Goal: Information Seeking & Learning: Learn about a topic

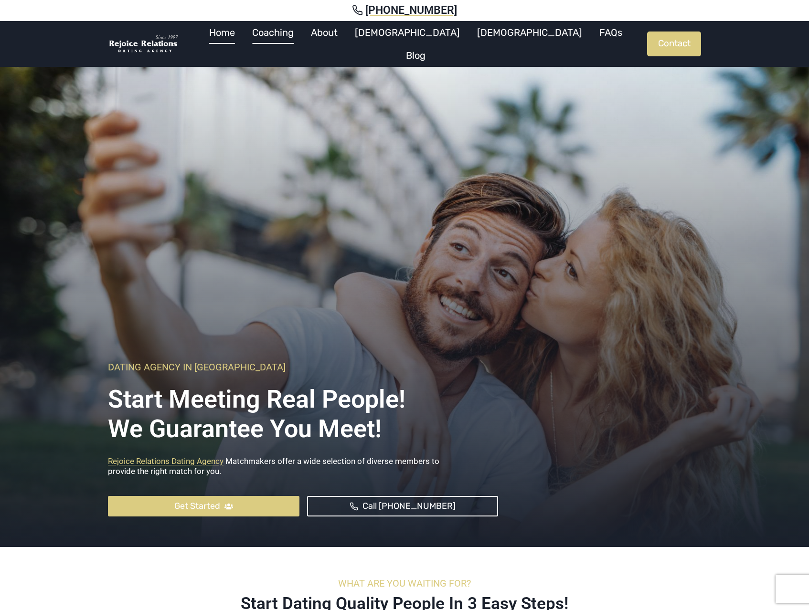
click at [302, 39] on link "Coaching" at bounding box center [273, 32] width 59 height 23
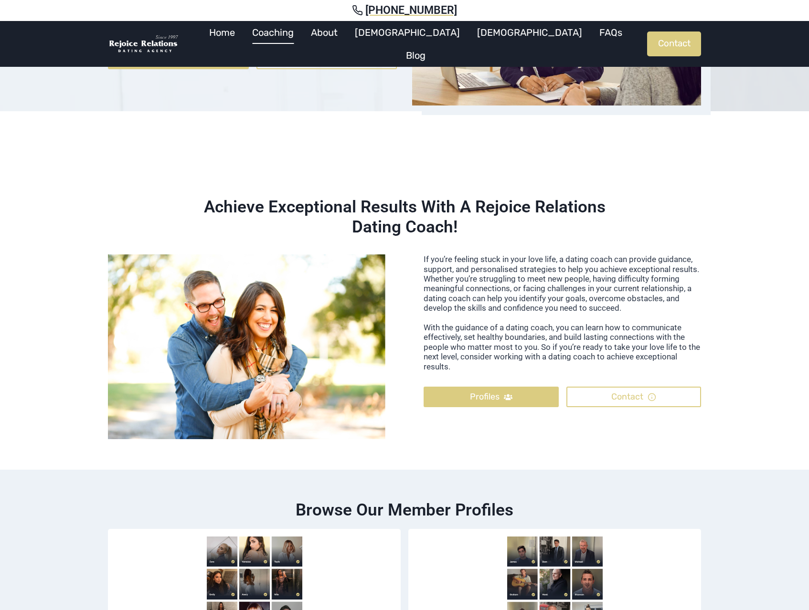
scroll to position [248, 0]
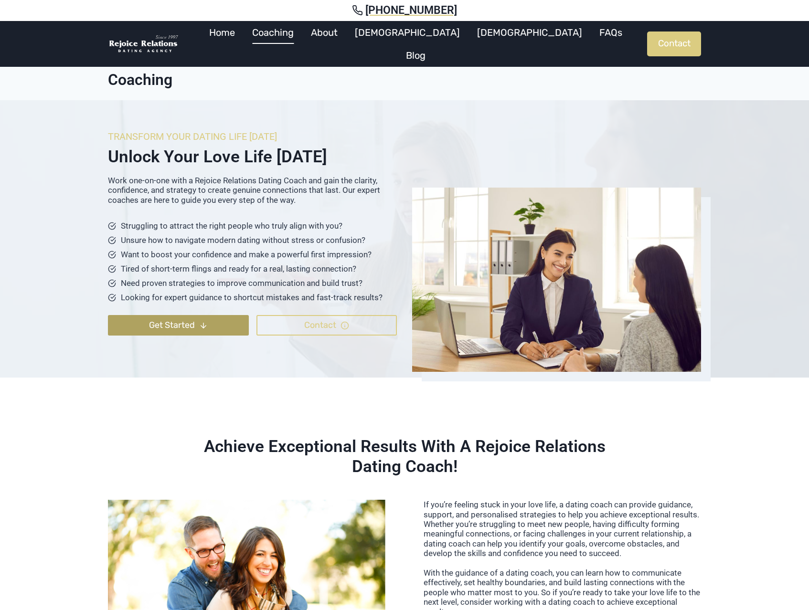
click at [212, 326] on link "Get Started" at bounding box center [178, 325] width 141 height 21
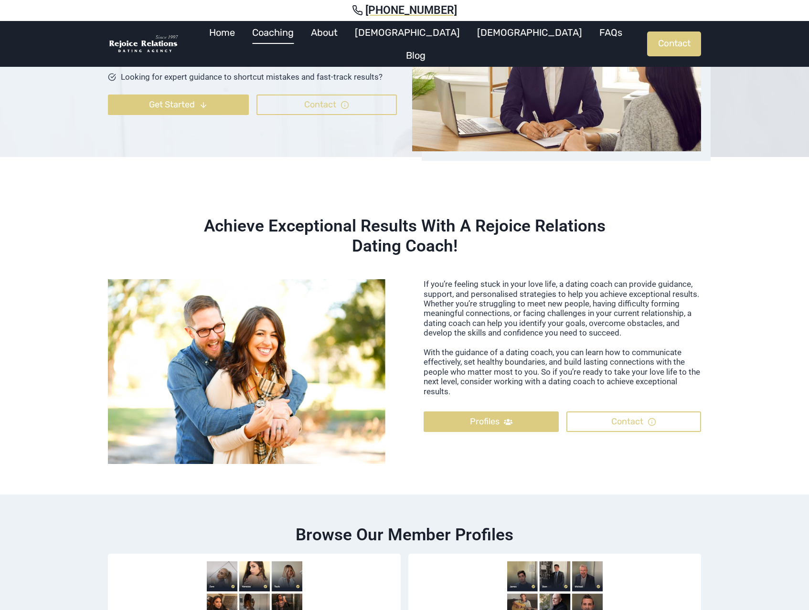
scroll to position [197, 0]
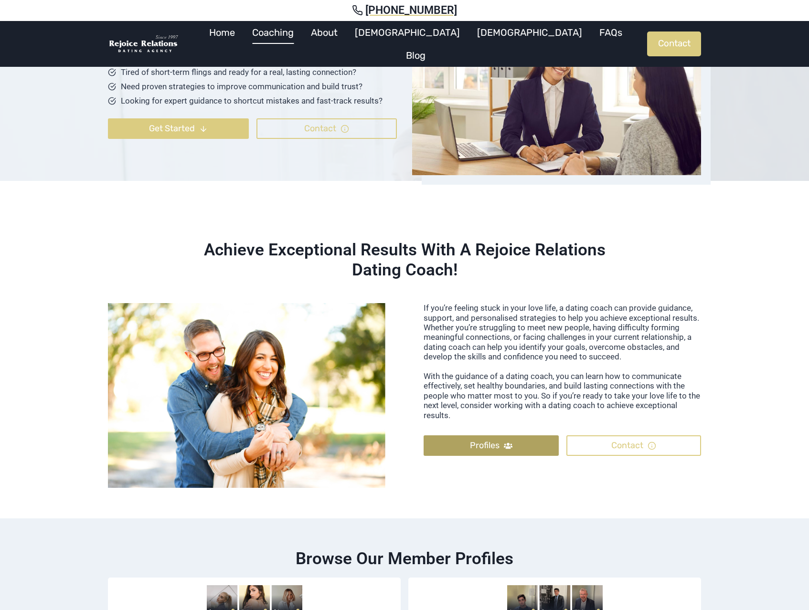
click at [467, 445] on link "Profiles" at bounding box center [491, 445] width 135 height 21
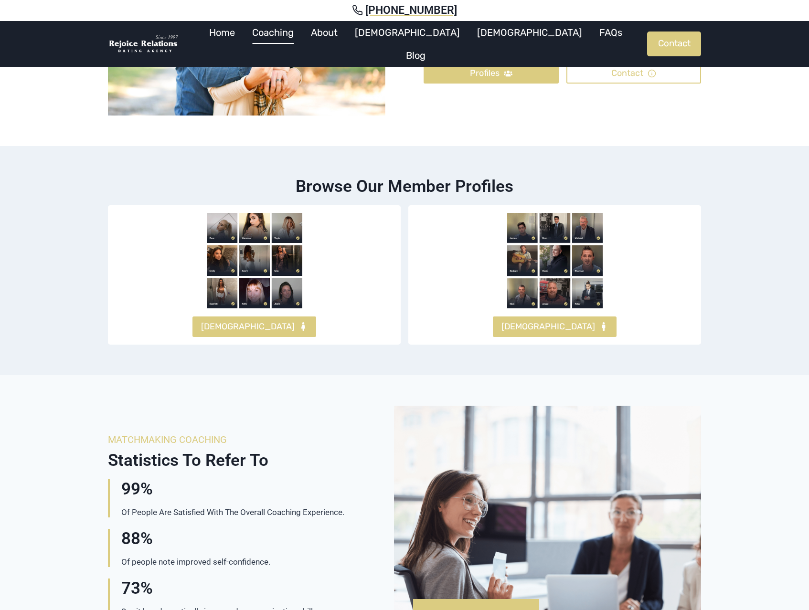
scroll to position [599, 0]
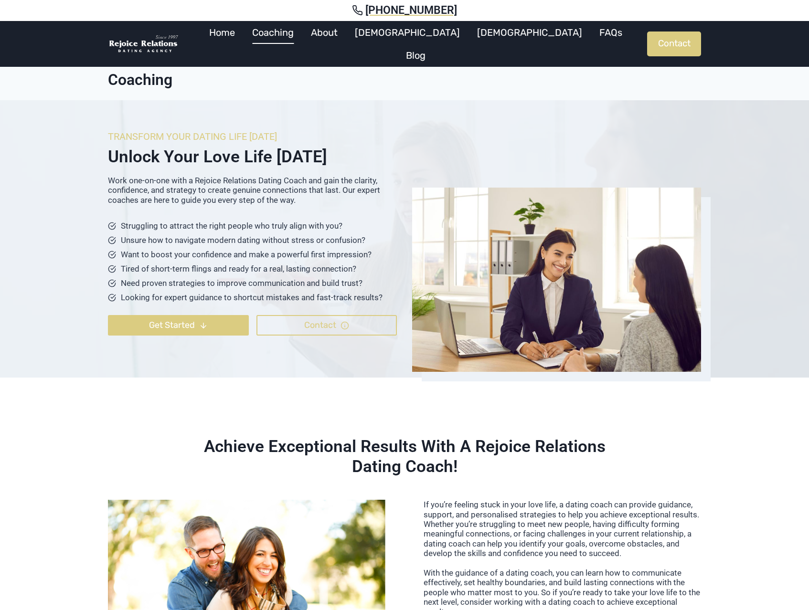
click at [387, 186] on p "Work one-on-one with a Rejoice Relations Dating Coach and gain the clarity, con…" at bounding box center [252, 190] width 289 height 29
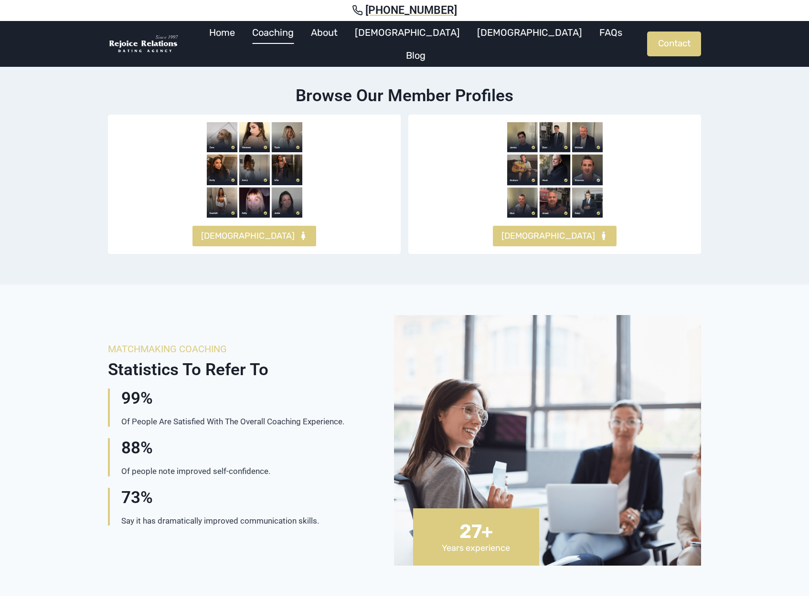
scroll to position [627, 0]
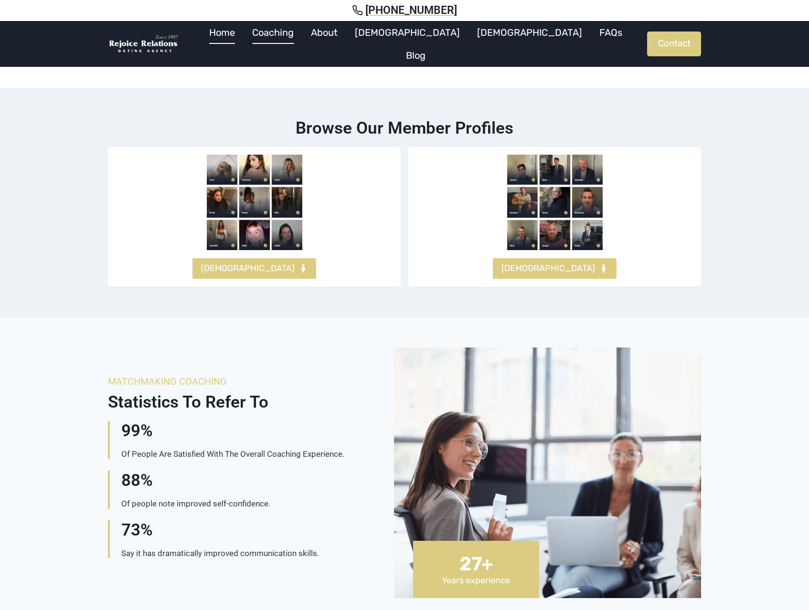
click at [244, 43] on link "Home" at bounding box center [222, 32] width 43 height 23
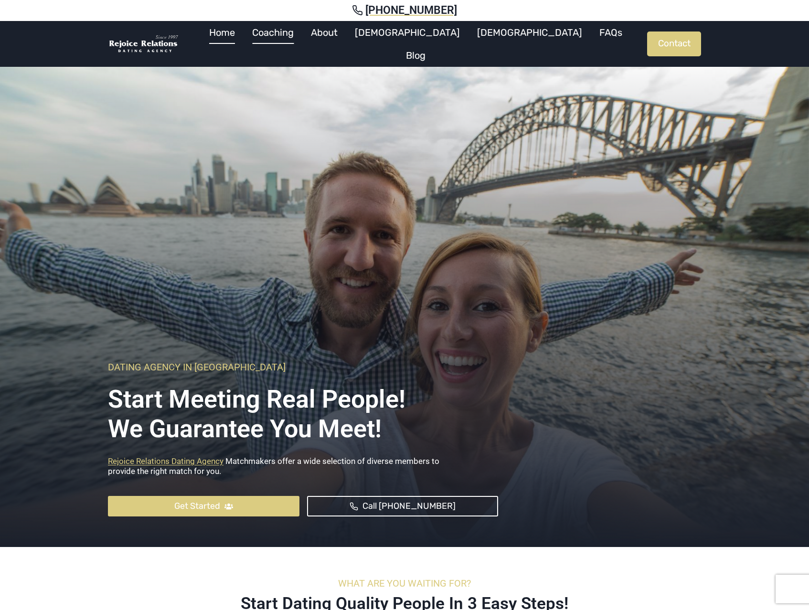
click at [302, 44] on link "Coaching" at bounding box center [273, 32] width 59 height 23
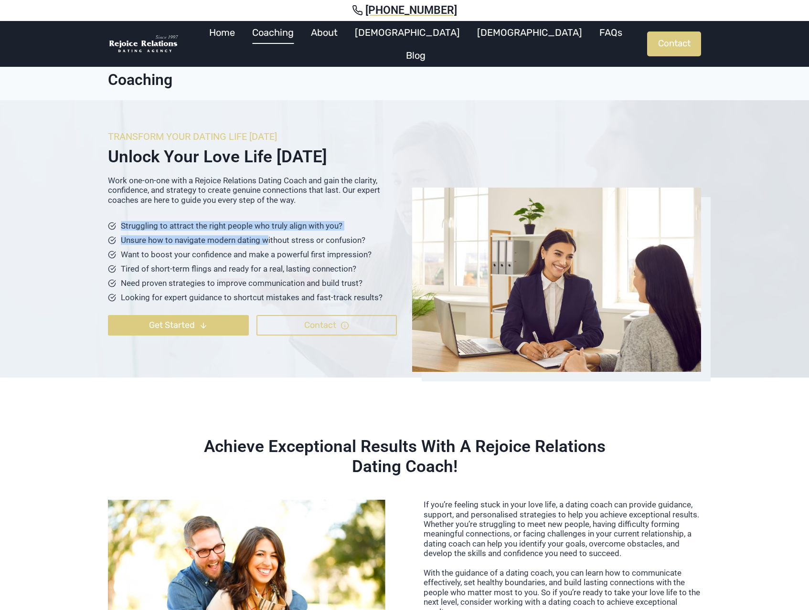
drag, startPoint x: 154, startPoint y: 227, endPoint x: 264, endPoint y: 242, distance: 110.4
click at [265, 241] on ul "Struggling to attract the right people who truly align with you? Unsure how to …" at bounding box center [252, 262] width 289 height 84
click at [250, 246] on ul "Struggling to attract the right people who truly align with you? Unsure how to …" at bounding box center [252, 262] width 289 height 84
drag, startPoint x: 127, startPoint y: 226, endPoint x: 326, endPoint y: 260, distance: 200.9
click at [323, 259] on ul "Struggling to attract the right people who truly align with you? Unsure how to …" at bounding box center [252, 262] width 289 height 84
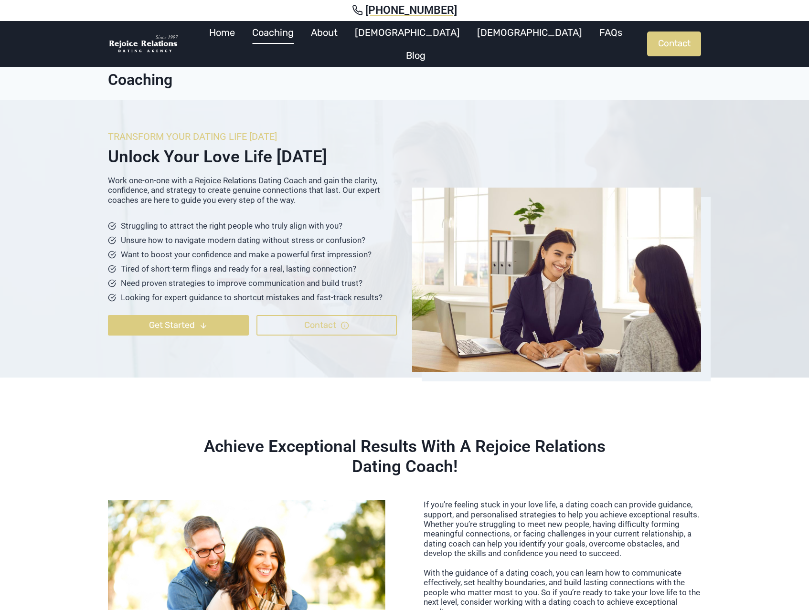
click at [268, 263] on li "Tired of short-term flings and ready for a real, lasting connection?" at bounding box center [252, 269] width 289 height 12
click at [165, 233] on ul "Struggling to attract the right people who truly align with you? Unsure how to …" at bounding box center [252, 262] width 289 height 84
drag, startPoint x: 129, startPoint y: 233, endPoint x: 240, endPoint y: 232, distance: 110.8
click at [240, 232] on ul "Struggling to attract the right people who truly align with you? Unsure how to …" at bounding box center [252, 262] width 289 height 84
click at [197, 225] on span "Struggling to attract the right people who truly align with you?" at bounding box center [232, 226] width 222 height 10
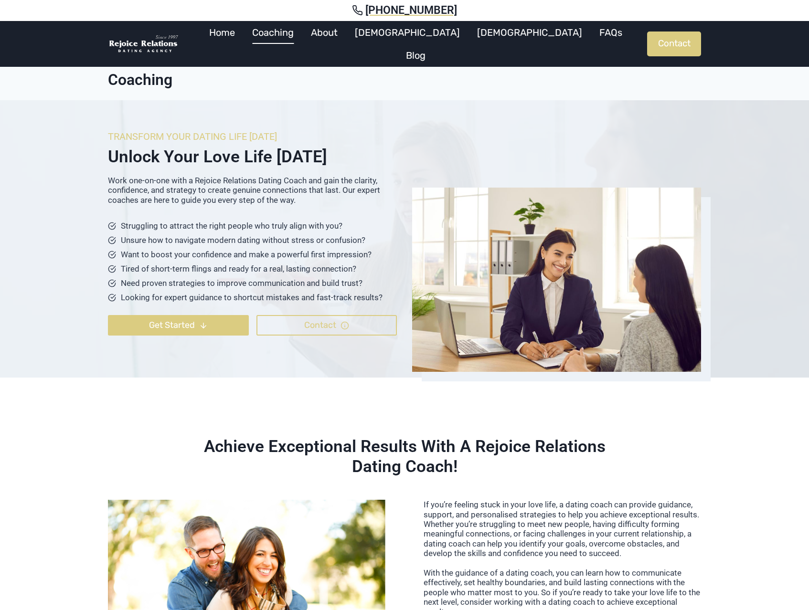
drag, startPoint x: 192, startPoint y: 267, endPoint x: 242, endPoint y: 265, distance: 49.7
click at [192, 267] on span "Tired of short-term flings and ready for a real, lasting connection?" at bounding box center [238, 269] width 235 height 10
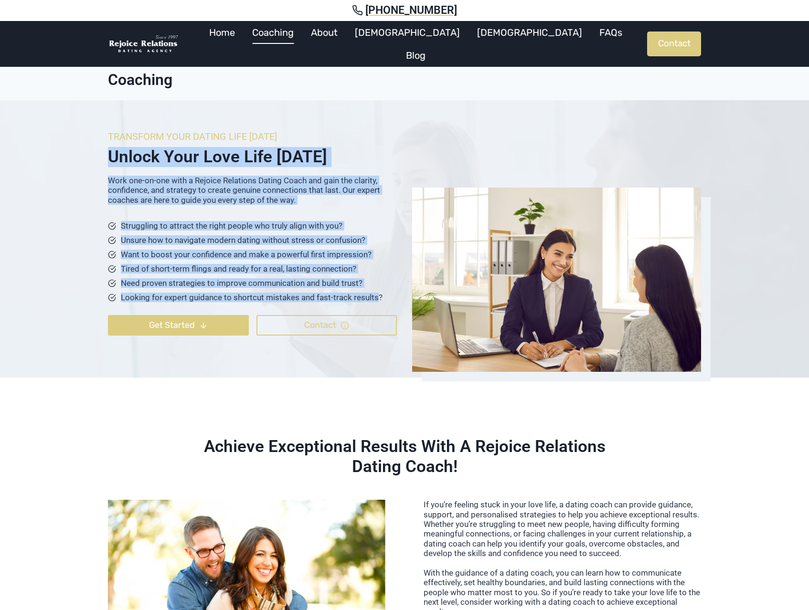
drag, startPoint x: 108, startPoint y: 154, endPoint x: 374, endPoint y: 302, distance: 304.8
click at [374, 302] on div "transform your dating life [DATE] Unlock Your Love Life [DATE] Work one-on-one …" at bounding box center [252, 239] width 289 height 216
click at [373, 298] on span "Looking for expert guidance to shortcut mistakes and fast-track results?" at bounding box center [252, 298] width 262 height 10
drag, startPoint x: 379, startPoint y: 297, endPoint x: 98, endPoint y: 179, distance: 304.9
click at [98, 179] on div "transform your dating life [DATE] Unlock Your Love Life [DATE] Work one-on-one …" at bounding box center [404, 238] width 616 height 277
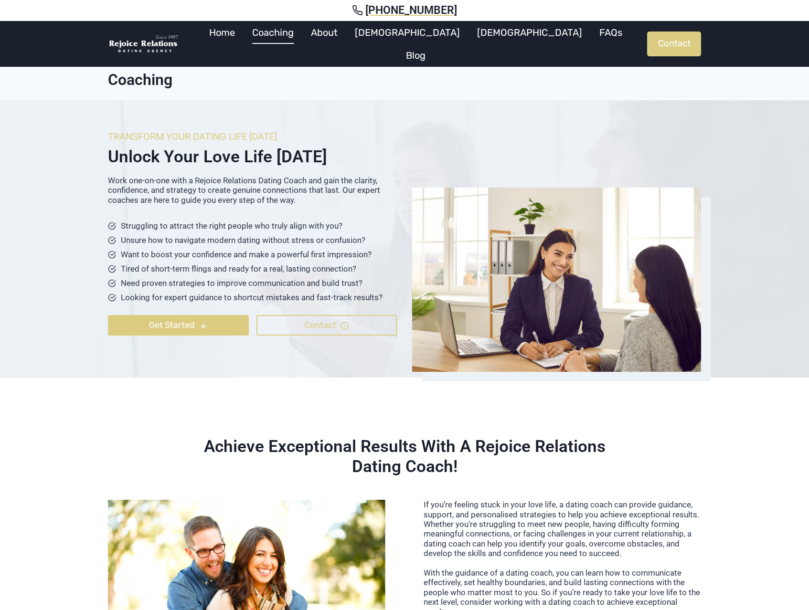
click at [117, 156] on h2 "Unlock Your Love Life [DATE]" at bounding box center [252, 157] width 289 height 20
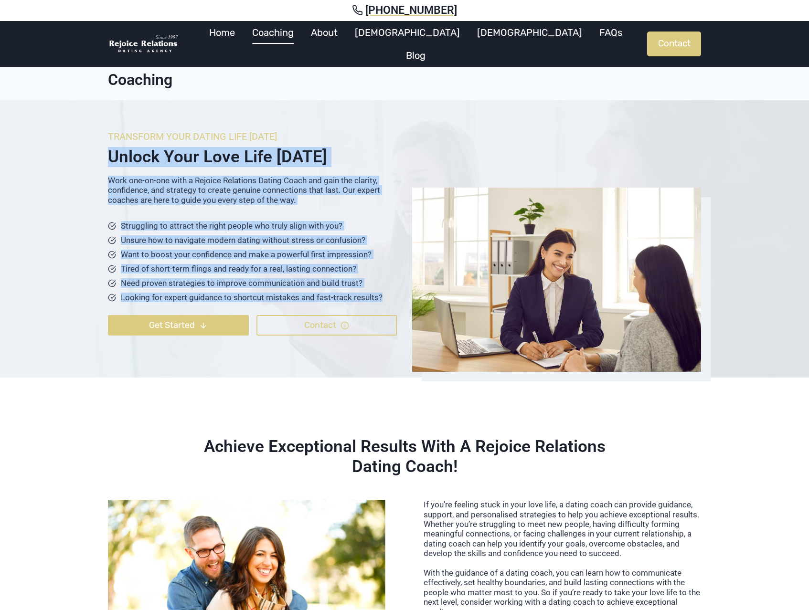
drag, startPoint x: 180, startPoint y: 200, endPoint x: 382, endPoint y: 294, distance: 222.6
click at [382, 294] on div "transform your dating life [DATE] Unlock Your Love Life [DATE] Work one-on-one …" at bounding box center [252, 239] width 289 height 216
click at [380, 297] on span "Looking for expert guidance to shortcut mistakes and fast-track results?" at bounding box center [252, 298] width 262 height 10
